Goal: Information Seeking & Learning: Learn about a topic

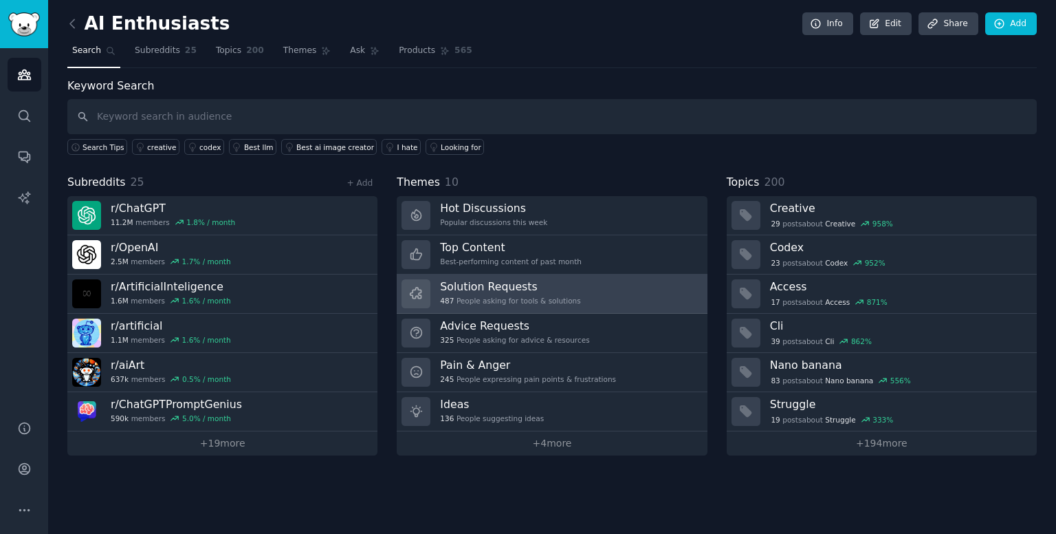
click at [575, 301] on link "Solution Requests 487 People asking for tools & solutions" at bounding box center [552, 293] width 310 height 39
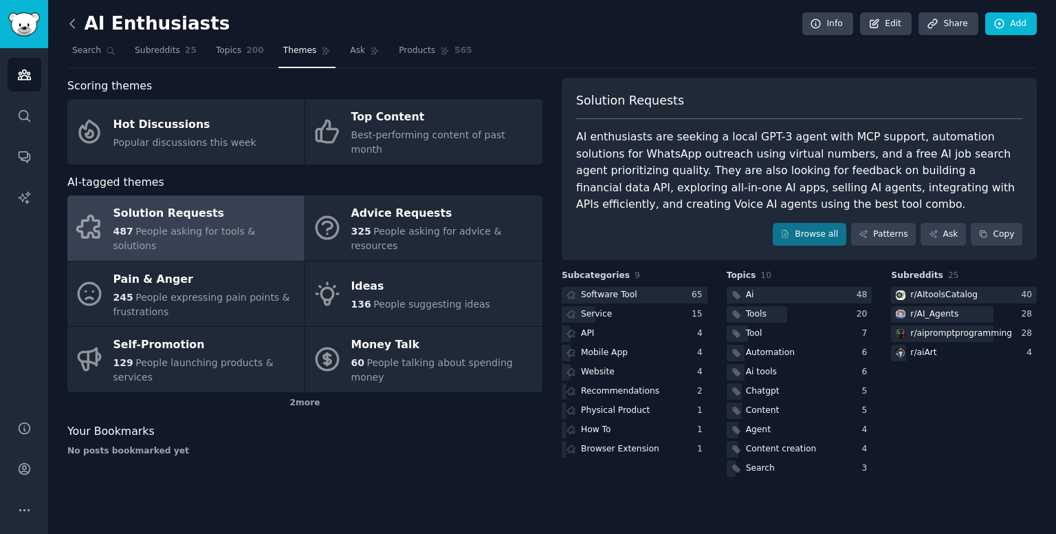
click at [69, 28] on icon at bounding box center [72, 24] width 14 height 14
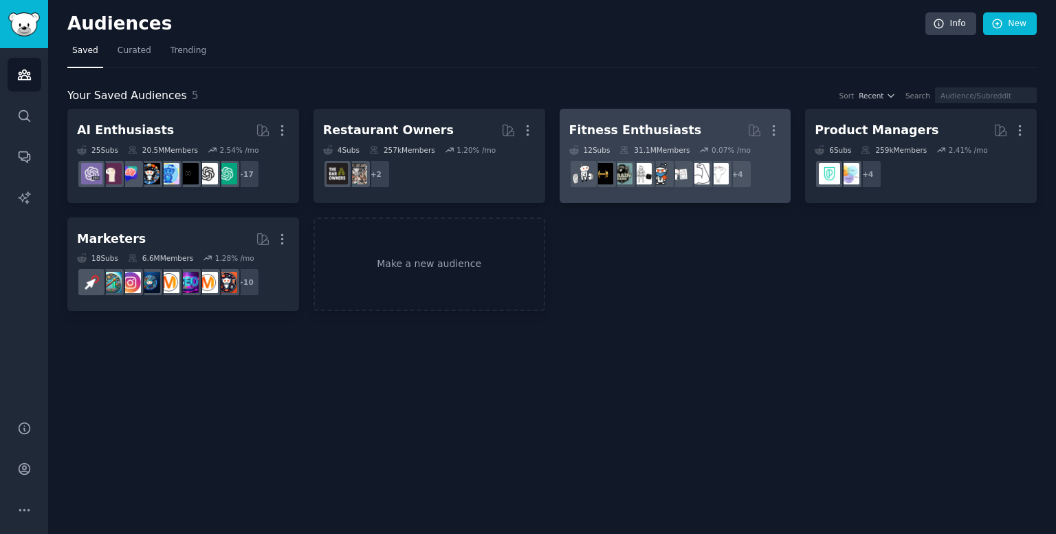
click at [619, 116] on link "Fitness Enthusiasts More 12 Sub s 31.1M Members 0.07 % /mo + 4" at bounding box center [676, 156] width 232 height 94
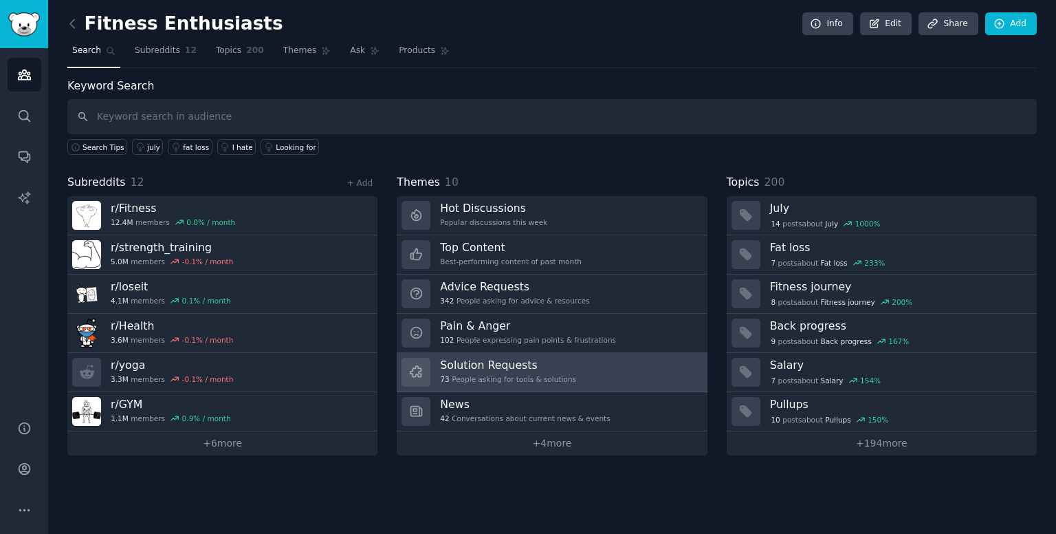
click at [602, 376] on link "Solution Requests 73 People asking for tools & solutions" at bounding box center [552, 372] width 310 height 39
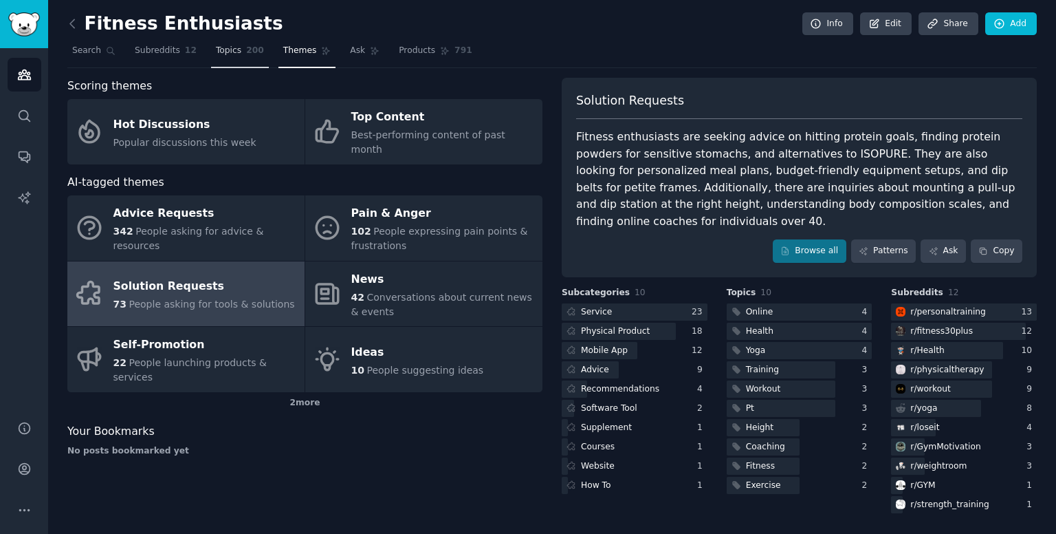
click at [216, 56] on span "Topics" at bounding box center [228, 51] width 25 height 12
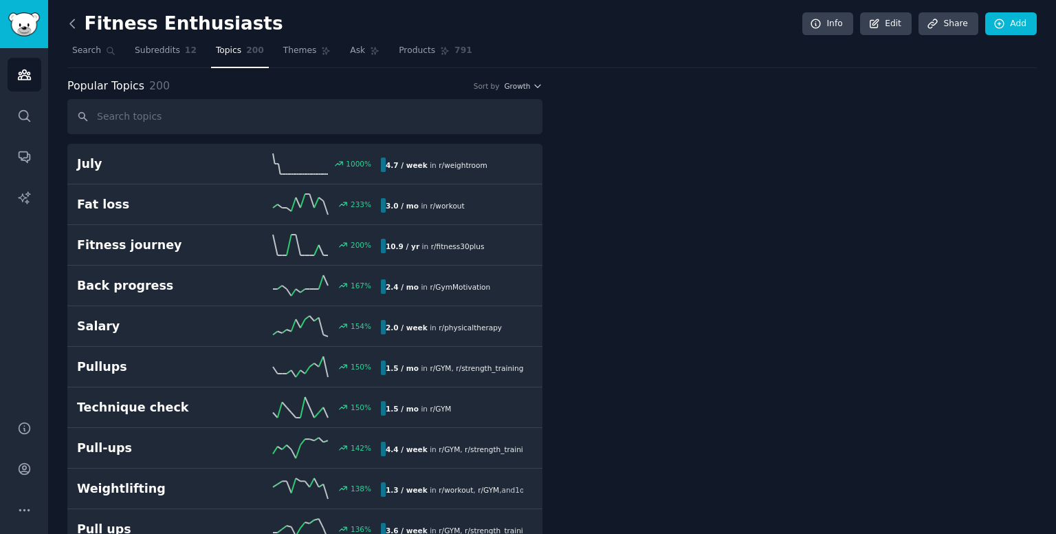
click at [69, 24] on icon at bounding box center [72, 24] width 14 height 14
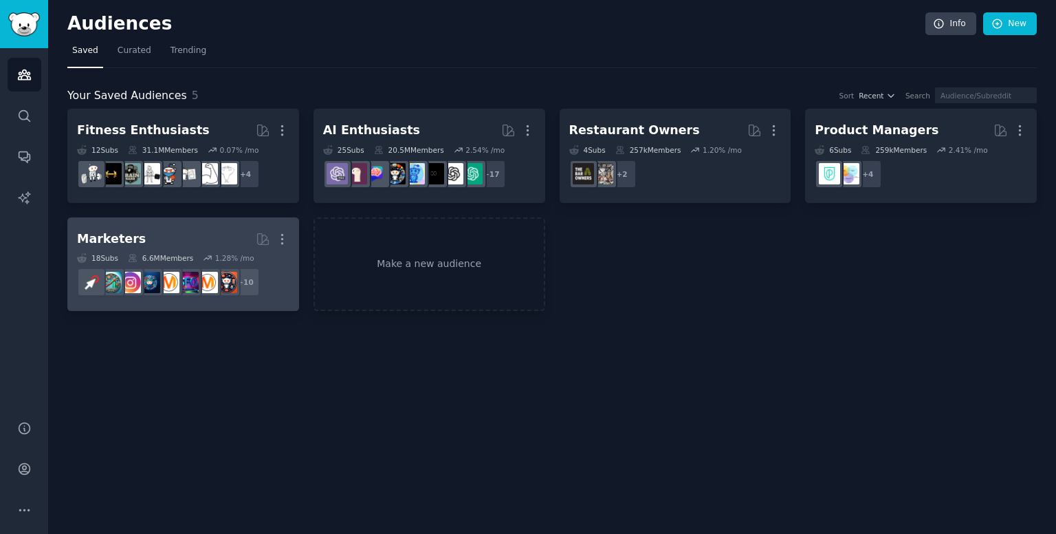
click at [131, 235] on div "Marketers" at bounding box center [111, 238] width 69 height 17
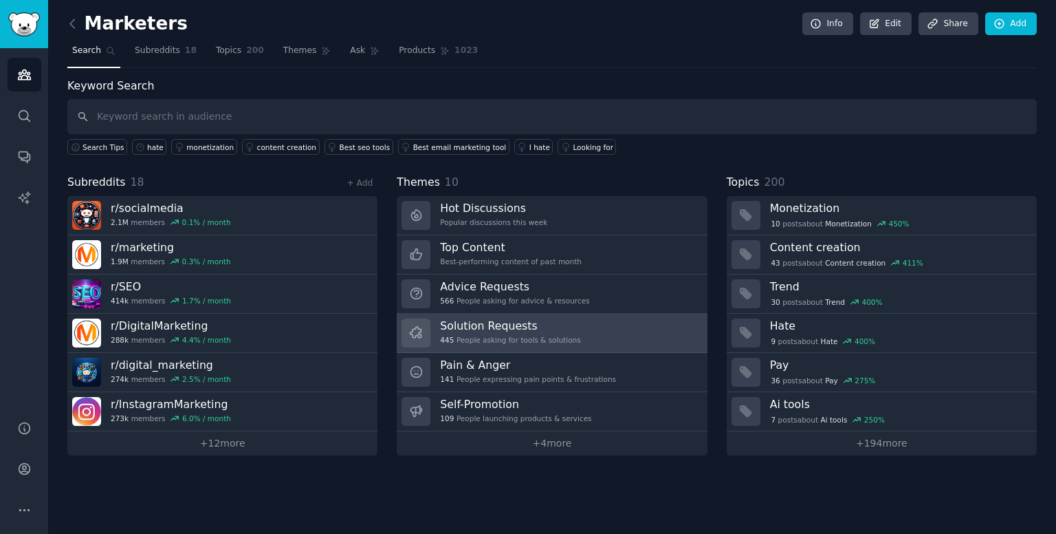
click at [567, 334] on link "Solution Requests 445 People asking for tools & solutions" at bounding box center [552, 333] width 310 height 39
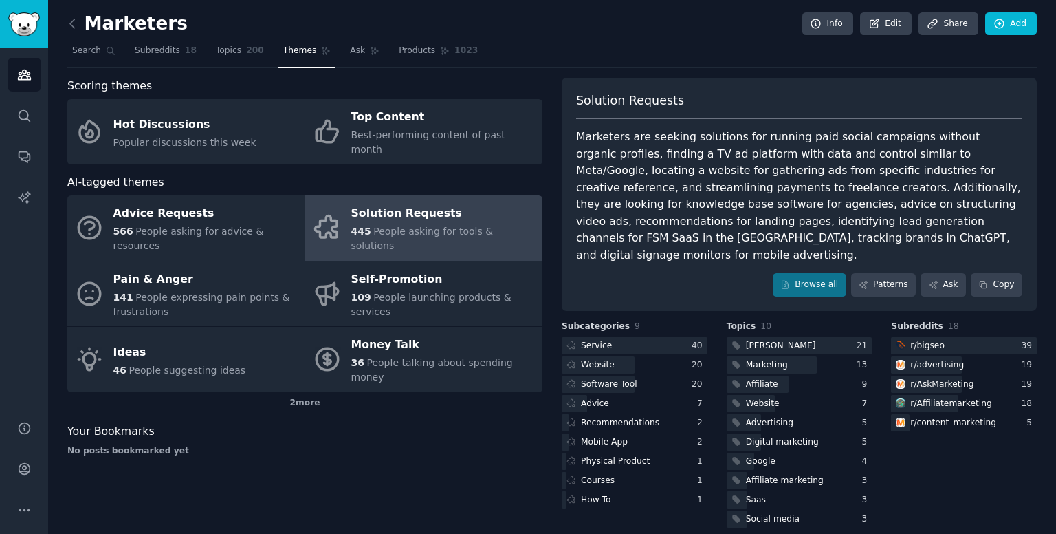
click at [567, 337] on div "Service" at bounding box center [588, 345] width 53 height 17
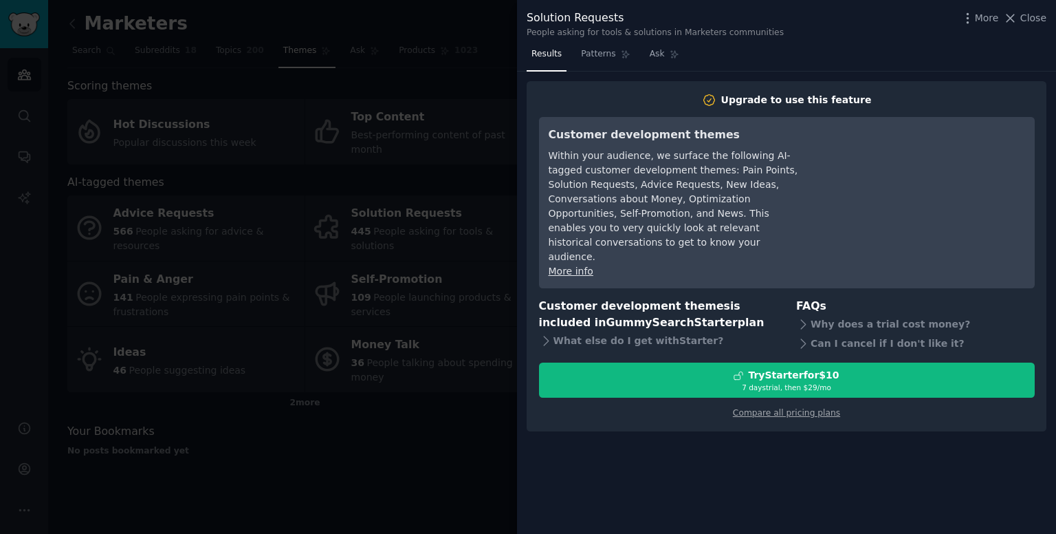
click at [567, 334] on body "Audiences Search Conversations AI Reports Help Account More Marketers Info Edit…" at bounding box center [528, 267] width 1056 height 534
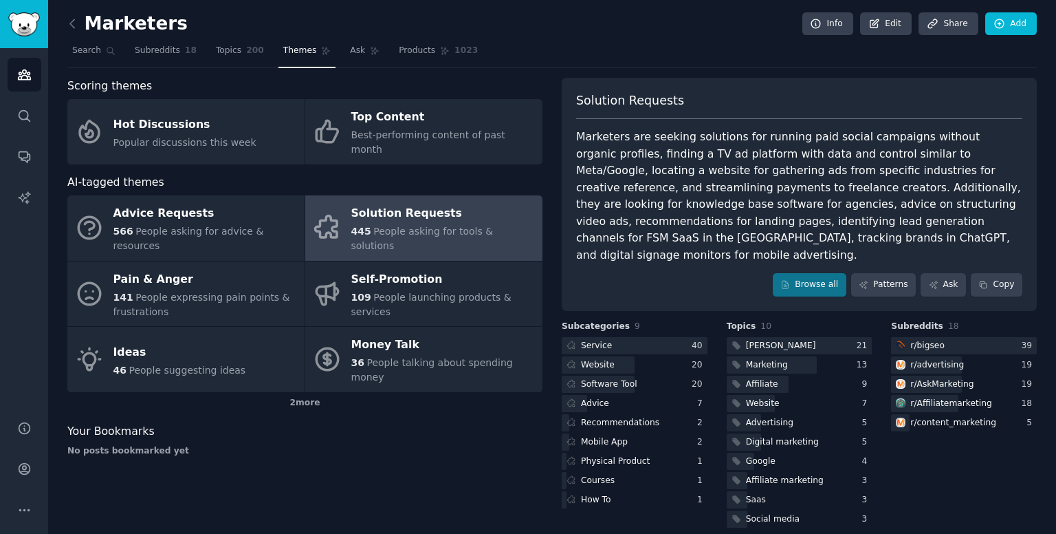
click at [567, 337] on div "Service" at bounding box center [588, 345] width 53 height 17
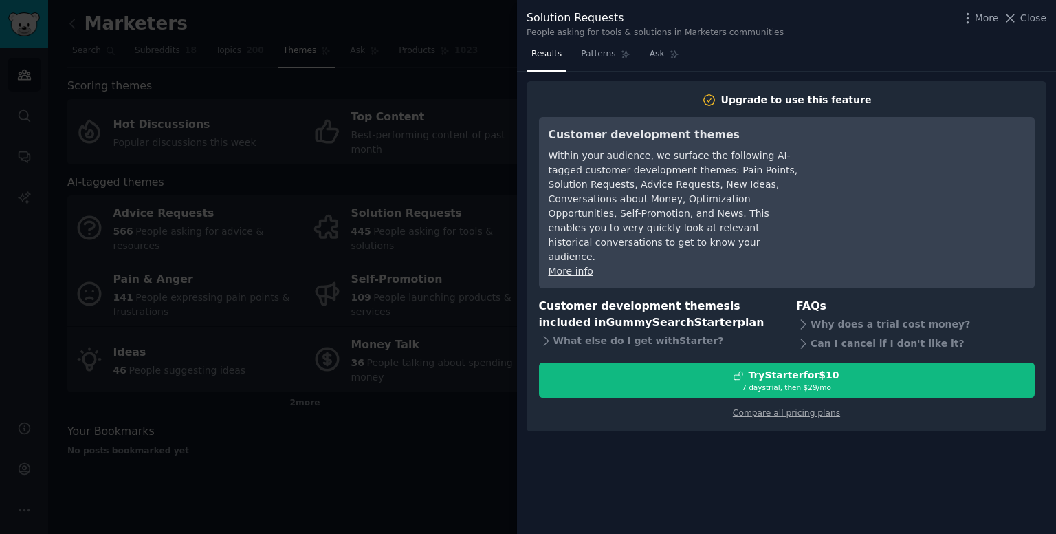
click at [390, 146] on div at bounding box center [528, 267] width 1056 height 534
